Goal: Task Accomplishment & Management: Use online tool/utility

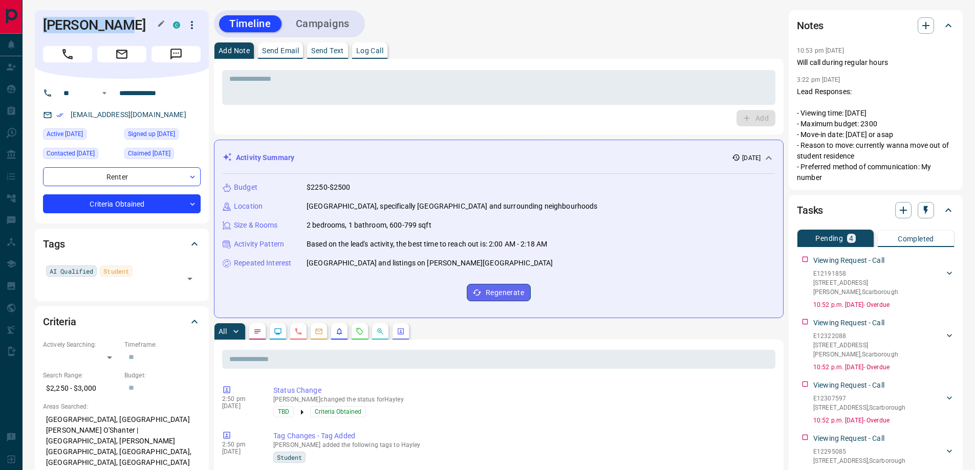
drag, startPoint x: 45, startPoint y: 26, endPoint x: 116, endPoint y: 26, distance: 70.6
click at [116, 26] on h1 "[PERSON_NAME]" at bounding box center [100, 25] width 115 height 16
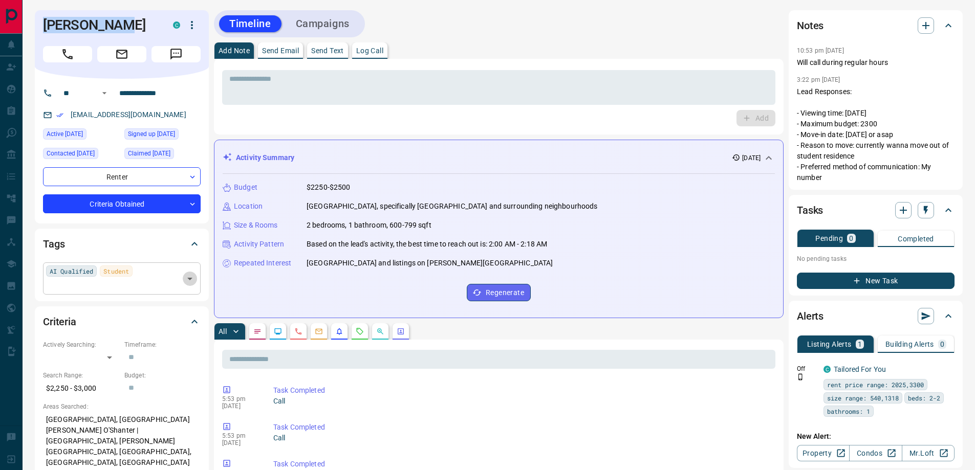
click at [190, 277] on icon "Open" at bounding box center [190, 279] width 12 height 12
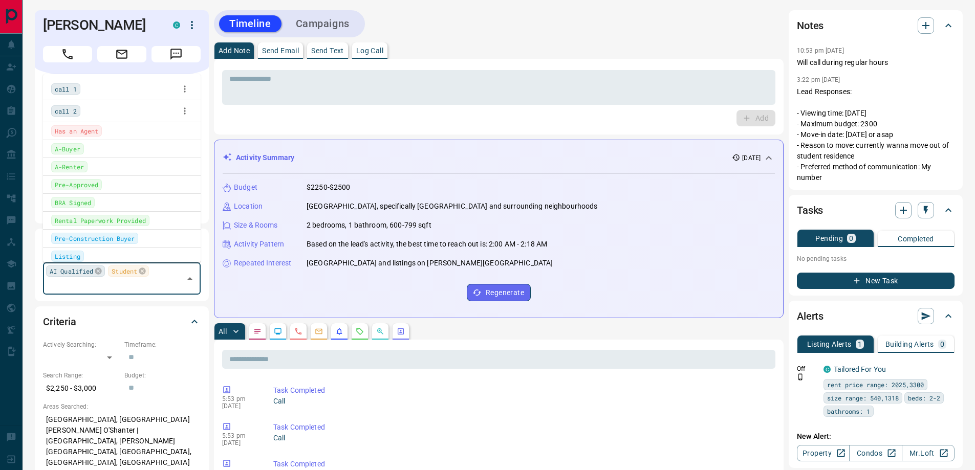
click at [75, 95] on div "call 1" at bounding box center [65, 88] width 29 height 11
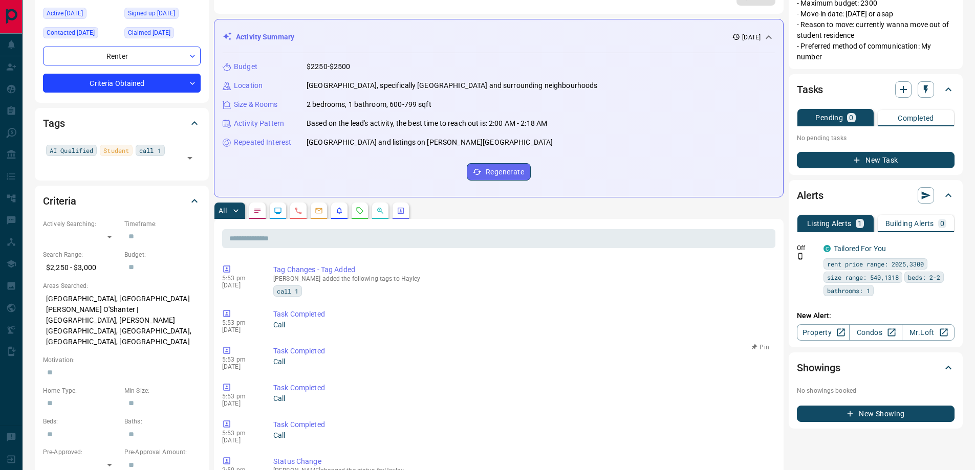
scroll to position [154, 0]
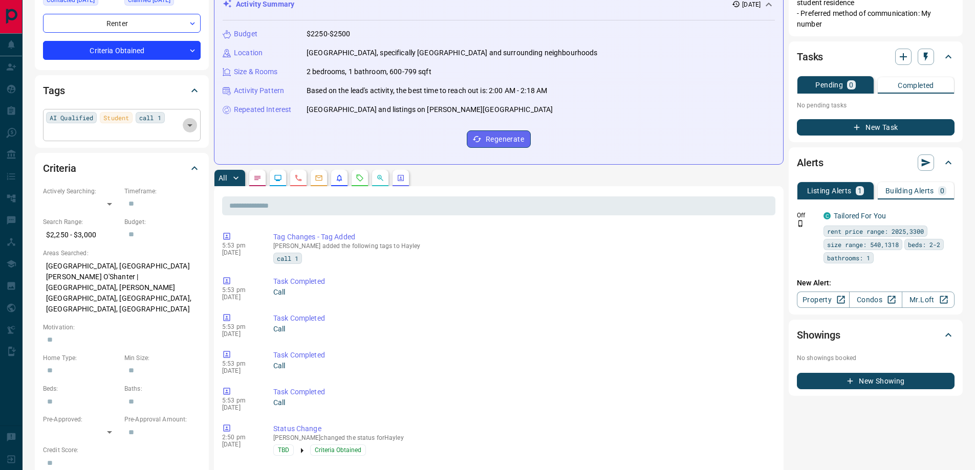
click at [191, 126] on icon "Open" at bounding box center [190, 125] width 12 height 12
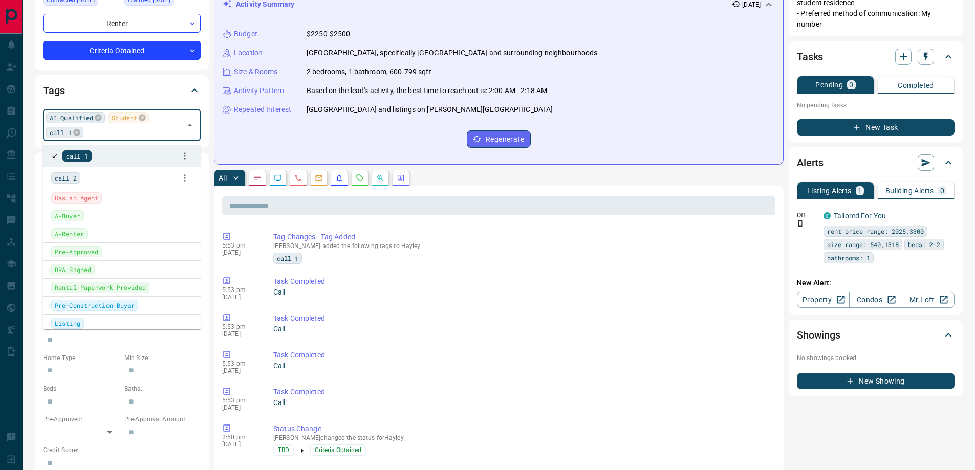
scroll to position [343, 0]
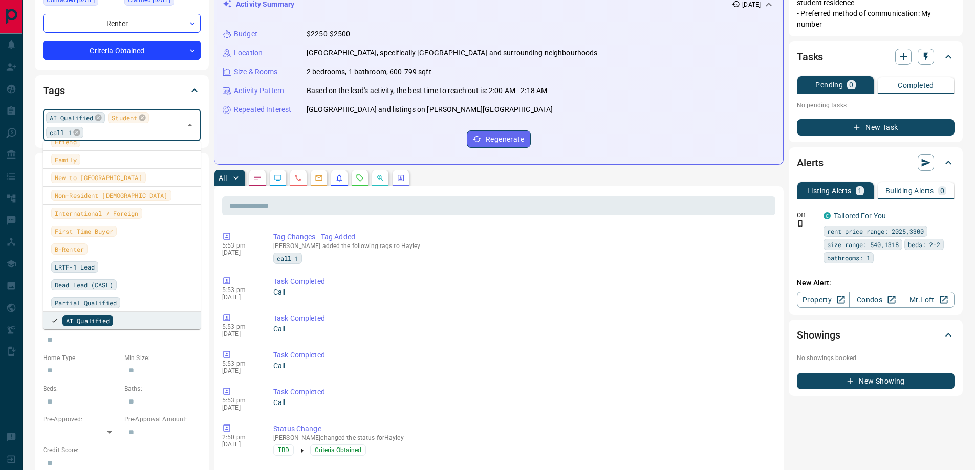
click at [79, 249] on span "B-Renter" at bounding box center [69, 249] width 29 height 10
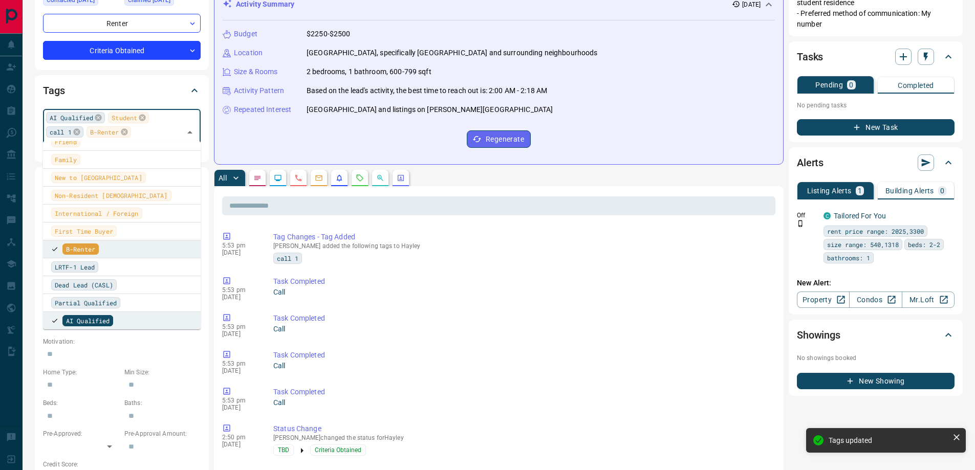
click at [29, 173] on div "**********" at bounding box center [499, 456] width 952 height 1221
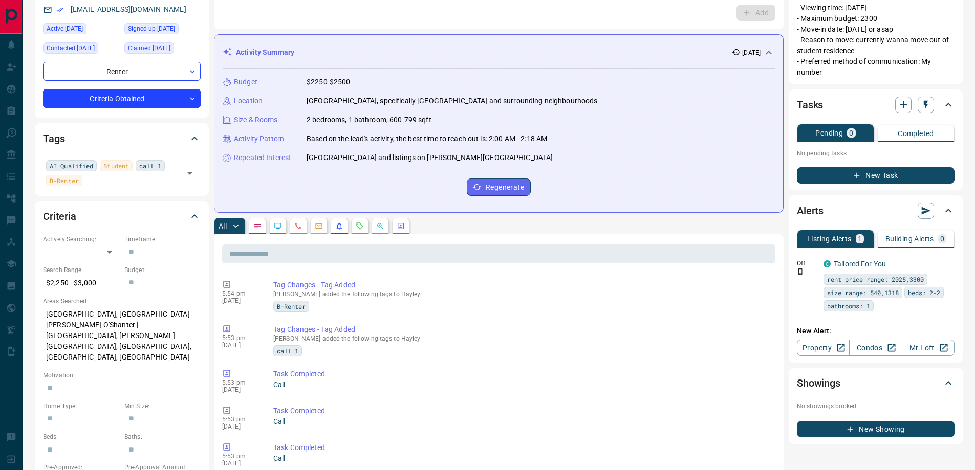
scroll to position [0, 0]
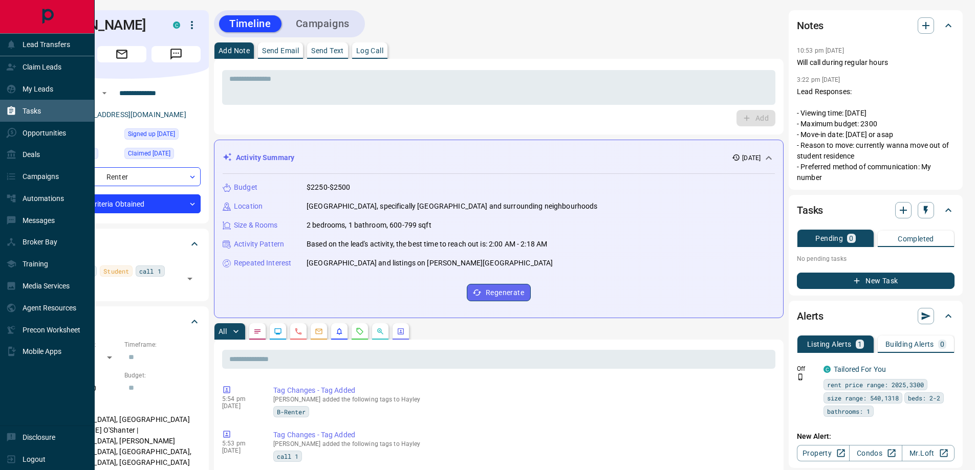
click at [43, 116] on div "Tasks" at bounding box center [47, 111] width 95 height 22
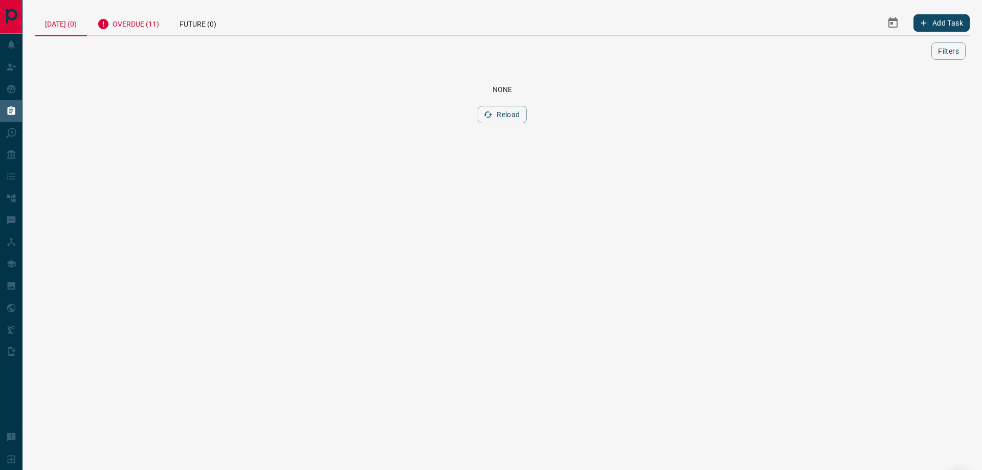
click at [137, 28] on div "Overdue (11)" at bounding box center [128, 22] width 82 height 25
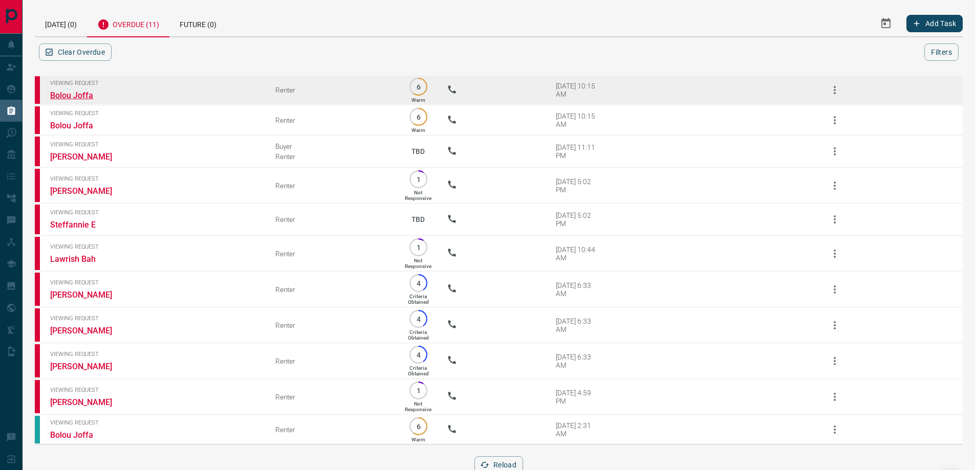
click at [84, 97] on link "Bolou Joffa" at bounding box center [88, 96] width 77 height 10
